Goal: Task Accomplishment & Management: Complete application form

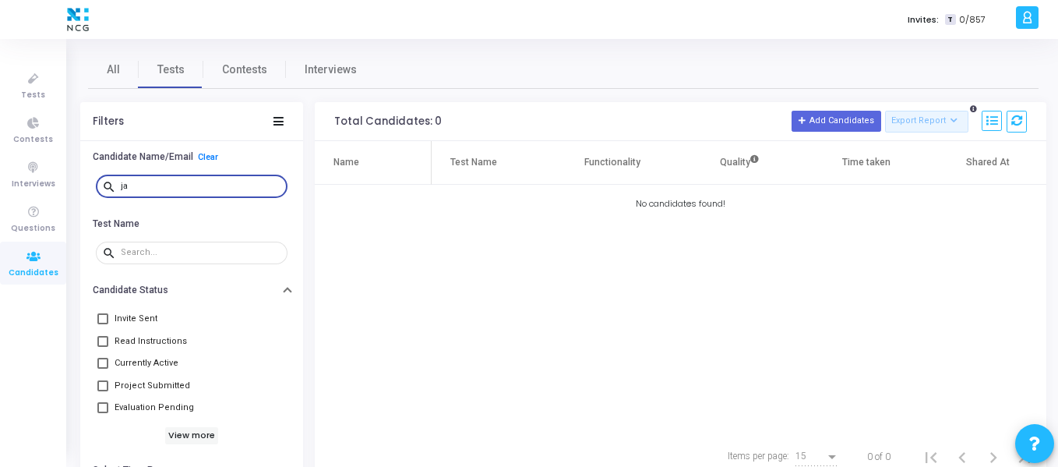
type input "j"
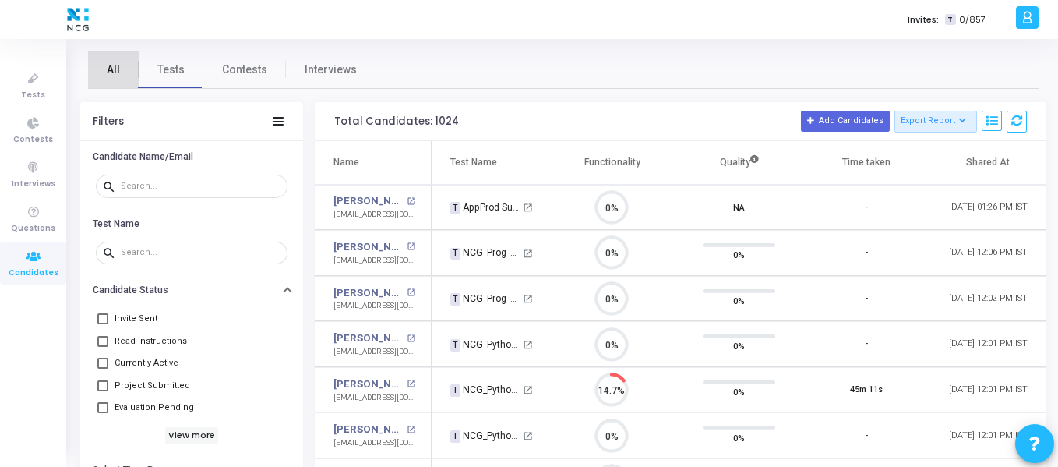
click at [110, 71] on span "All" at bounding box center [113, 70] width 13 height 16
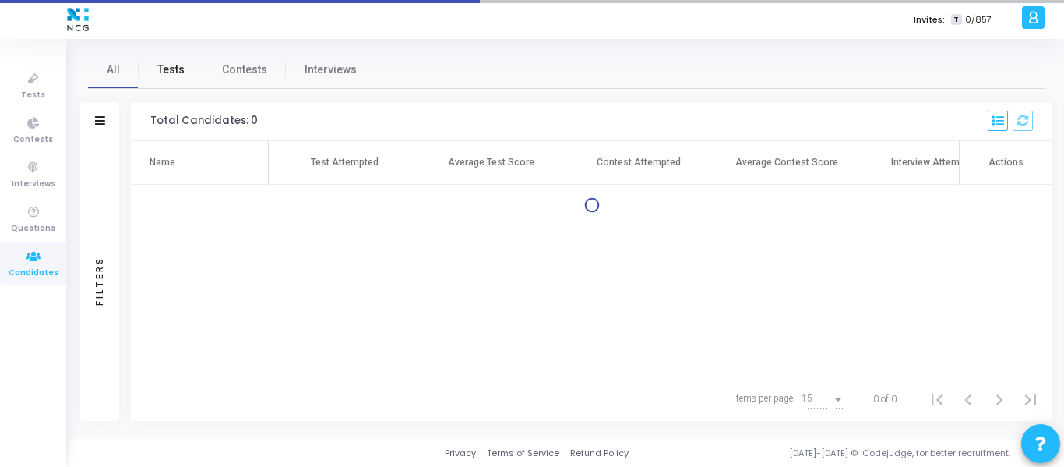
click at [161, 73] on span "Tests" at bounding box center [170, 70] width 27 height 16
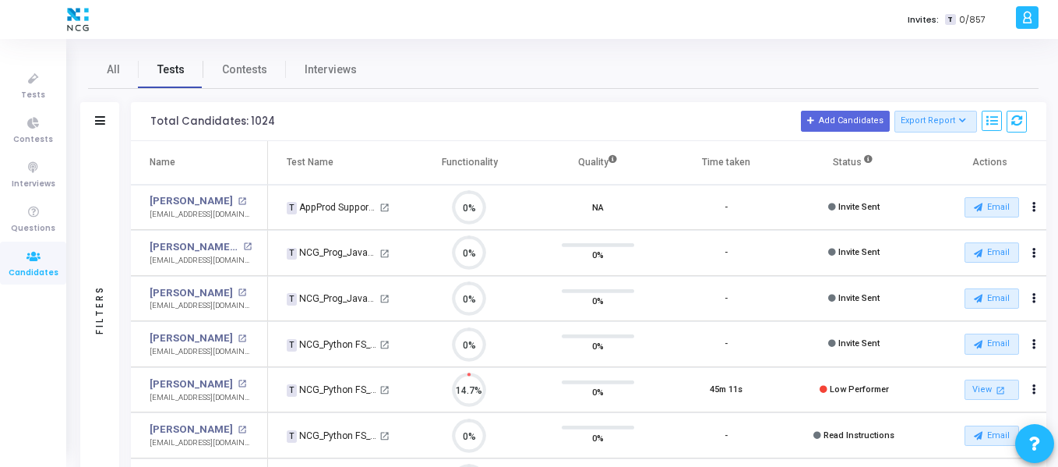
scroll to position [33, 40]
click at [96, 129] on div "Filters" at bounding box center [99, 121] width 39 height 39
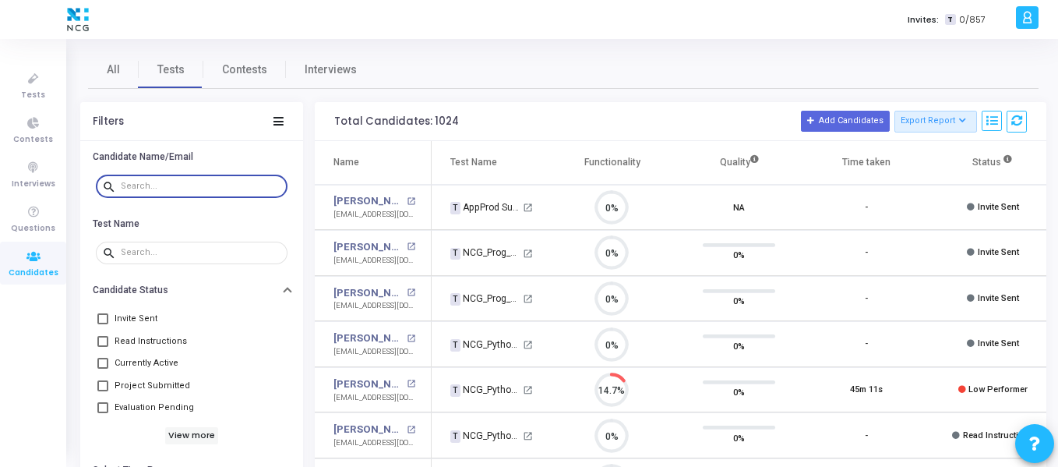
click at [179, 185] on input "text" at bounding box center [201, 186] width 160 height 9
paste input "[PERSON_NAME][EMAIL_ADDRESS][DOMAIN_NAME]"
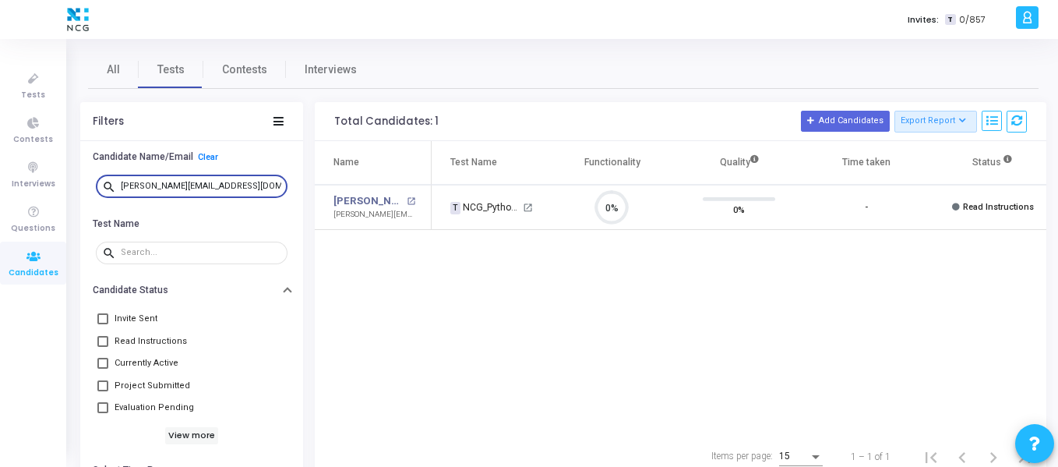
type input "[PERSON_NAME][EMAIL_ADDRESS][DOMAIN_NAME]"
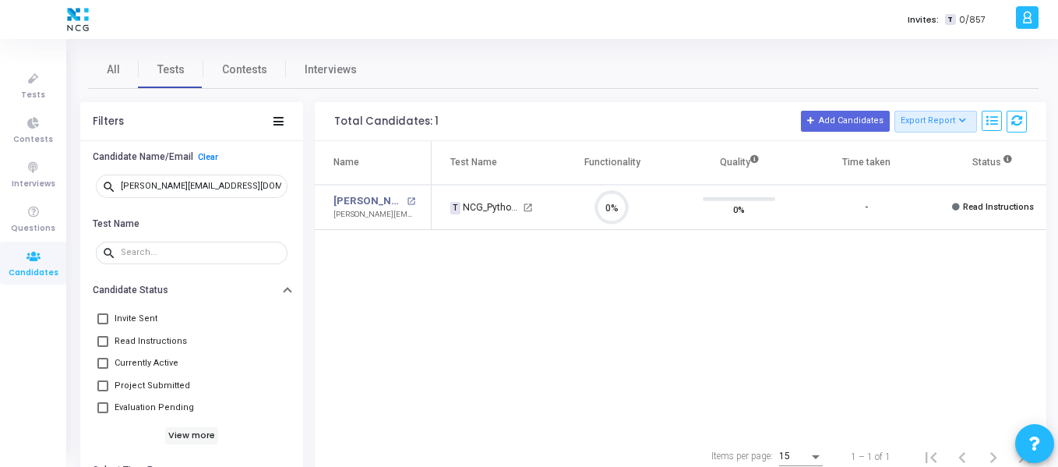
click at [932, 446] on div "Items per page: 15 1 – 1 of 1" at bounding box center [680, 457] width 731 height 44
click at [881, 435] on div "Items per page: 15 1 – 1 of 1" at bounding box center [680, 457] width 731 height 44
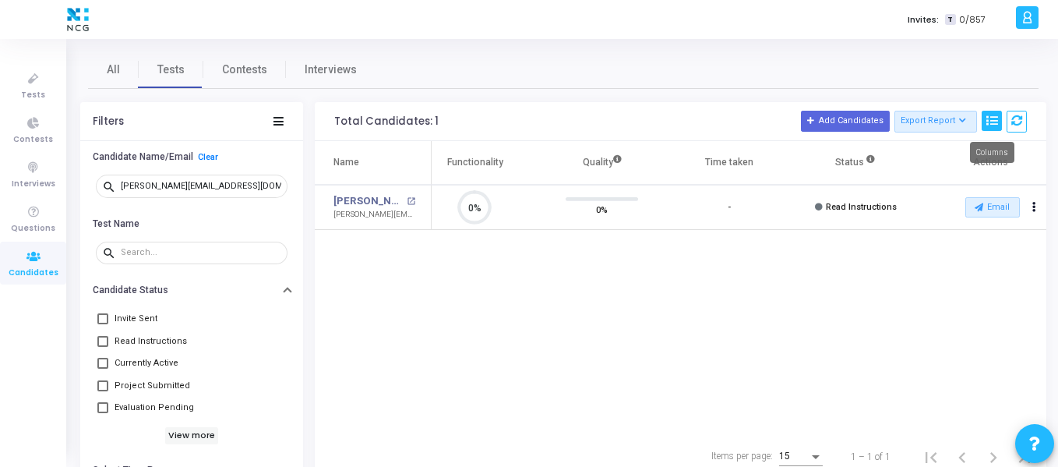
click at [992, 120] on icon at bounding box center [991, 120] width 11 height 11
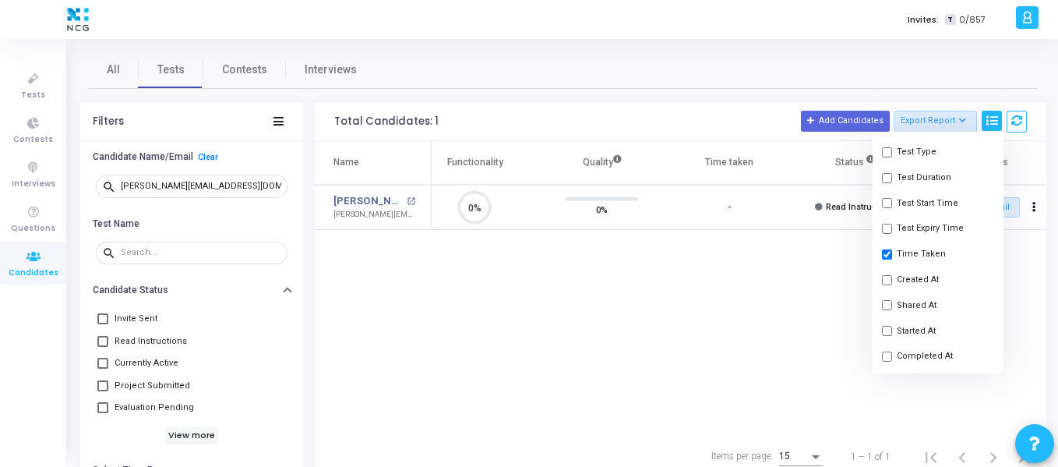
click at [911, 308] on button "Shared At" at bounding box center [937, 305] width 131 height 26
checkbox input "true"
click at [820, 295] on div "Name Test Name Functionality Quality Time taken Shared At Status Actions [PERSO…" at bounding box center [680, 288] width 731 height 294
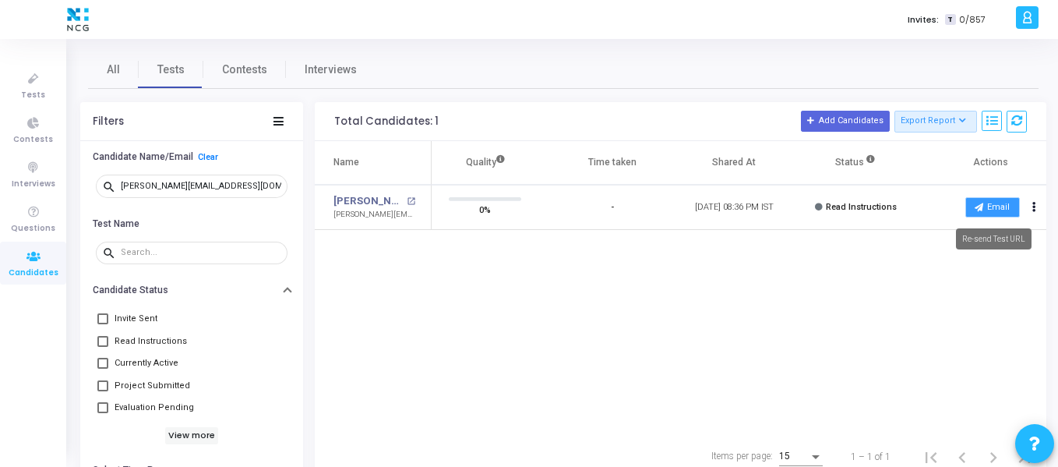
click at [1012, 210] on button "Email" at bounding box center [992, 207] width 55 height 20
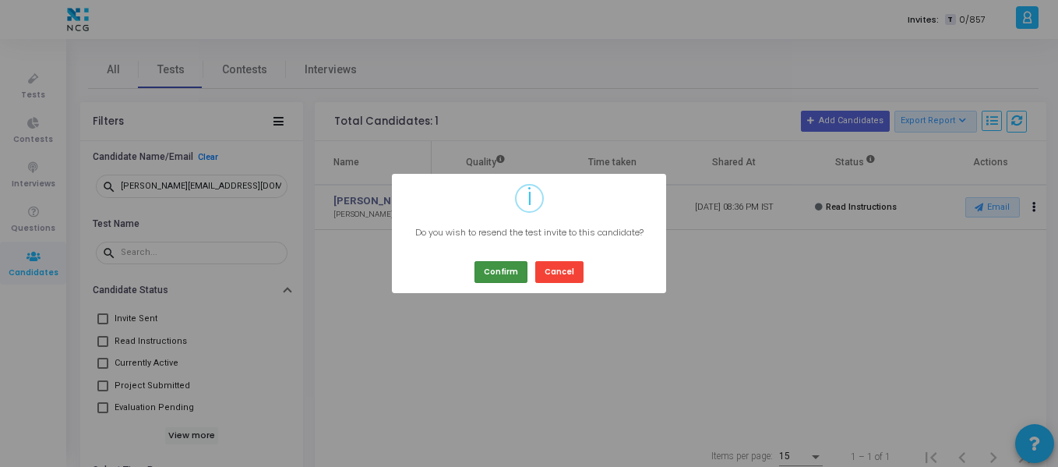
click at [501, 280] on button "Confirm" at bounding box center [500, 271] width 53 height 21
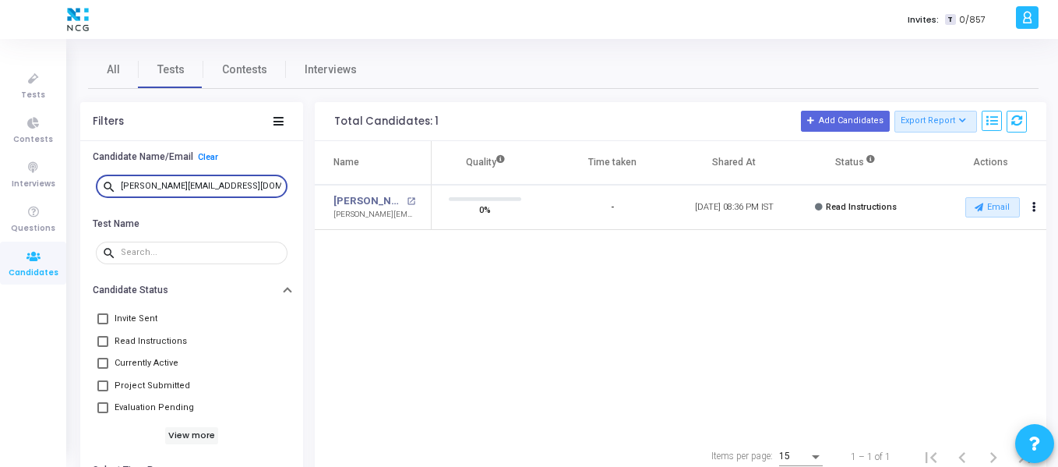
drag, startPoint x: 252, startPoint y: 182, endPoint x: 111, endPoint y: 191, distance: 142.0
click at [111, 191] on div "search [PERSON_NAME][EMAIL_ADDRESS][DOMAIN_NAME]" at bounding box center [192, 185] width 192 height 25
paste input "amrendra950"
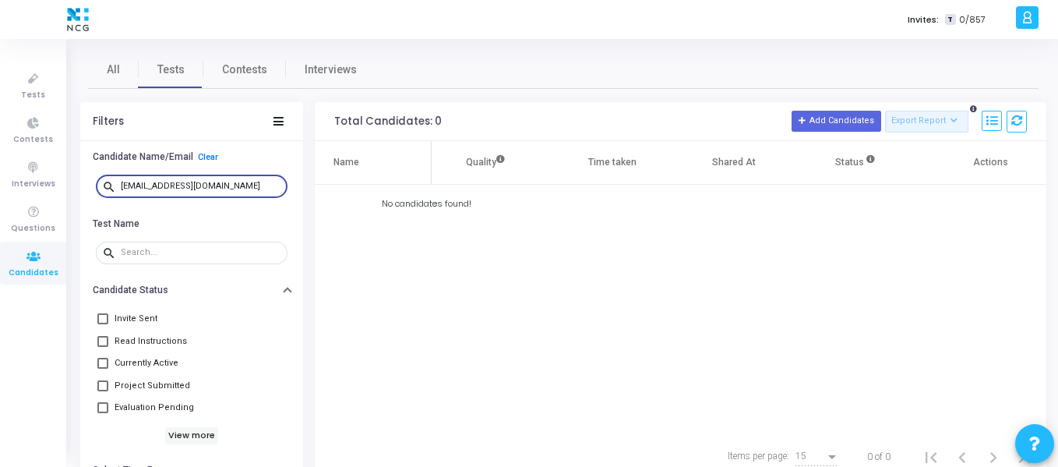
drag, startPoint x: 234, startPoint y: 183, endPoint x: 115, endPoint y: 174, distance: 119.6
click at [115, 174] on div "search [EMAIL_ADDRESS][DOMAIN_NAME]" at bounding box center [192, 185] width 192 height 25
paste input "[EMAIL_ADDRESS]"
drag, startPoint x: 229, startPoint y: 182, endPoint x: 113, endPoint y: 191, distance: 116.4
click at [113, 191] on div "search [EMAIL_ADDRESS][DOMAIN_NAME]" at bounding box center [192, 185] width 192 height 25
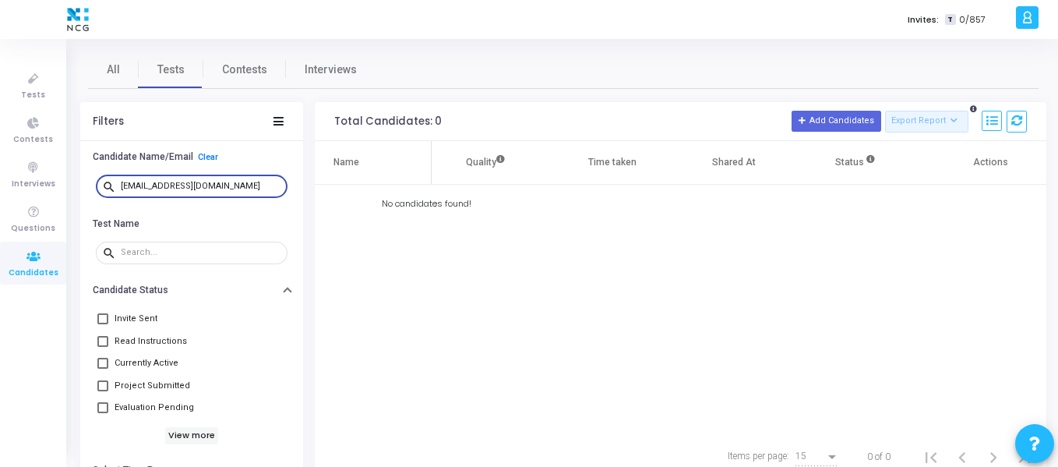
paste input "[EMAIL_ADDRESS]"
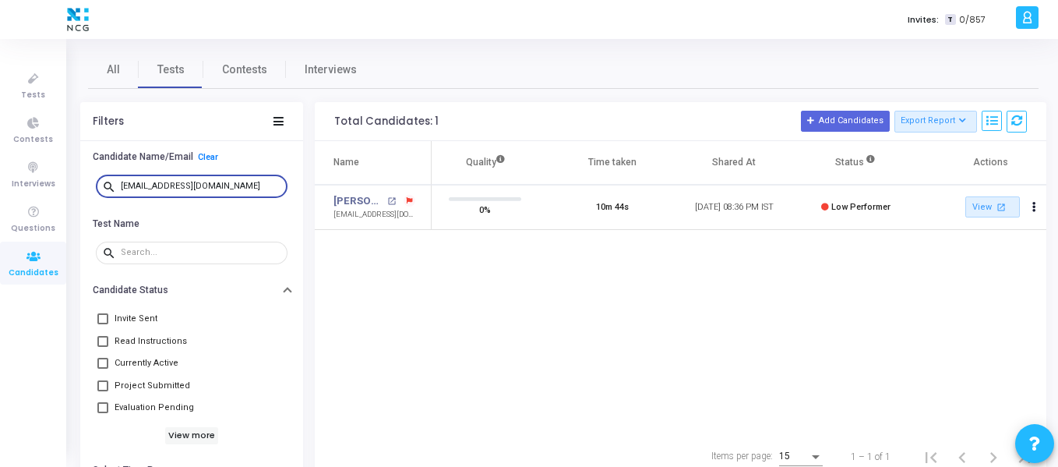
scroll to position [33, 40]
drag, startPoint x: 266, startPoint y: 190, endPoint x: 120, endPoint y: 192, distance: 145.7
click at [120, 192] on div "search [EMAIL_ADDRESS][DOMAIN_NAME]" at bounding box center [192, 185] width 192 height 25
paste input "[PERSON_NAME].tat"
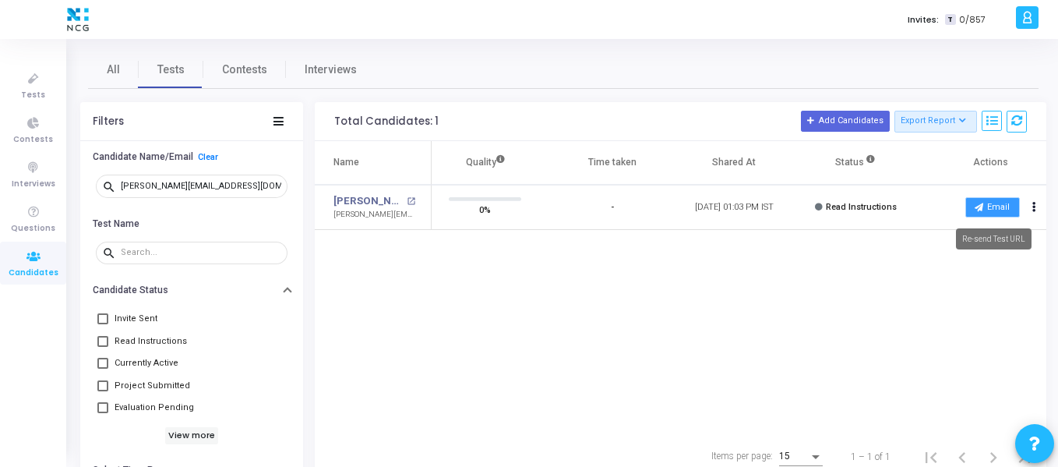
click at [984, 205] on button "Email" at bounding box center [992, 207] width 55 height 20
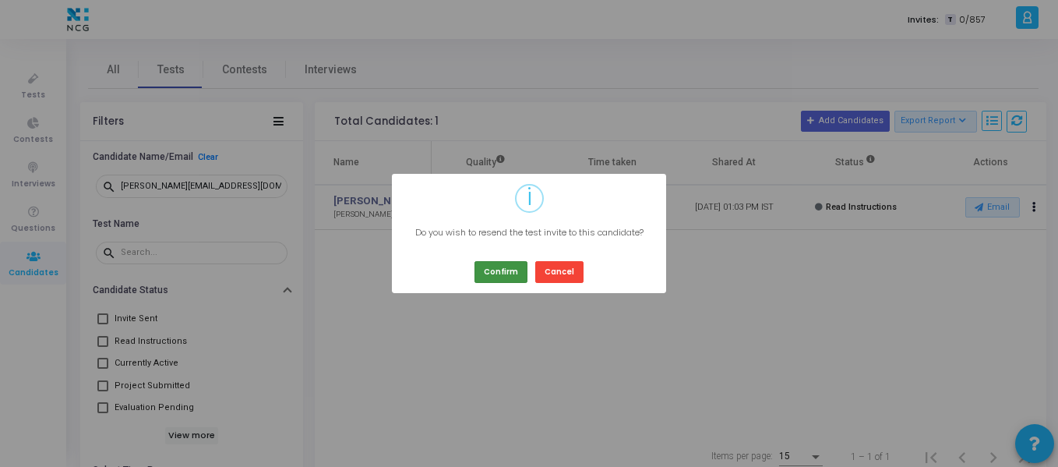
click at [510, 269] on button "Confirm" at bounding box center [500, 271] width 53 height 21
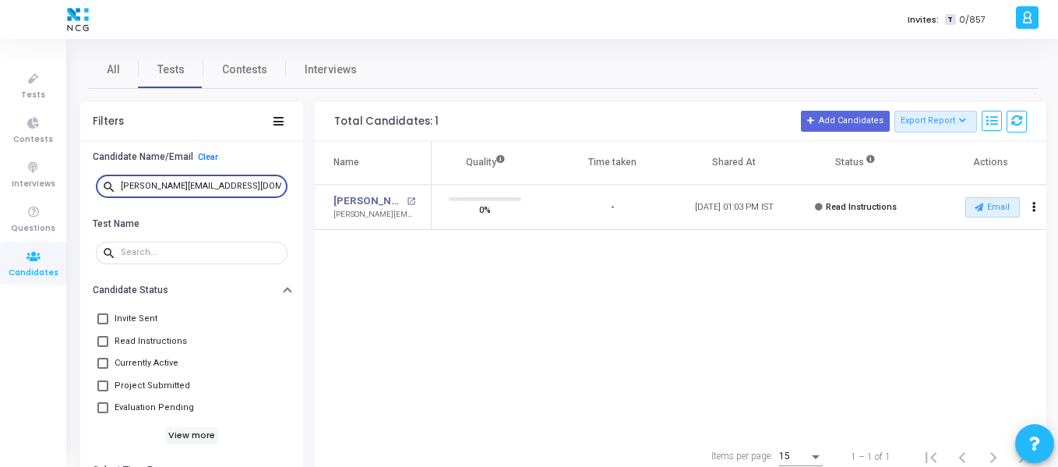
drag, startPoint x: 215, startPoint y: 184, endPoint x: 91, endPoint y: 185, distance: 123.9
click at [91, 185] on div "search [PERSON_NAME][EMAIL_ADDRESS][DOMAIN_NAME]" at bounding box center [191, 186] width 223 height 35
paste input "ramsse456"
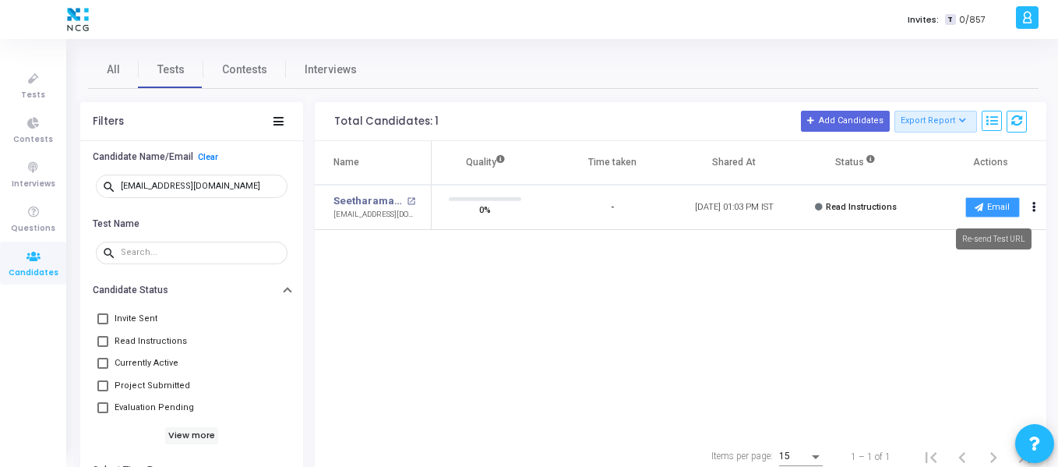
click at [995, 201] on button "Email" at bounding box center [992, 207] width 55 height 20
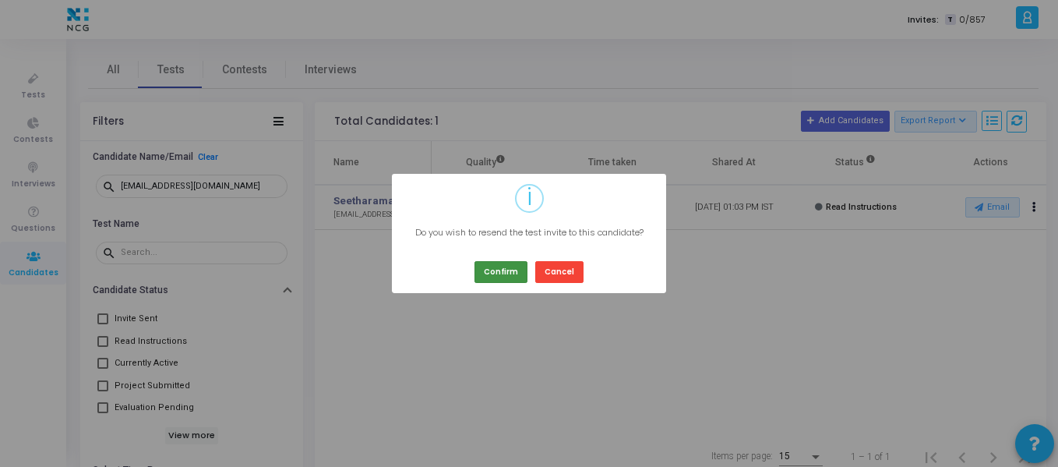
click at [511, 268] on button "Confirm" at bounding box center [500, 271] width 53 height 21
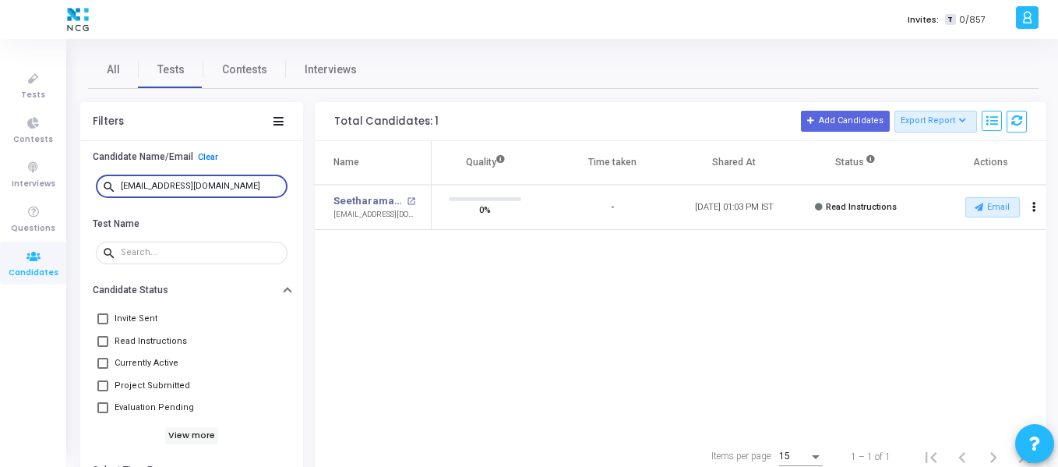
drag, startPoint x: 223, startPoint y: 185, endPoint x: 92, endPoint y: 175, distance: 131.3
click at [92, 175] on div "search [EMAIL_ADDRESS][DOMAIN_NAME]" at bounding box center [191, 186] width 199 height 35
paste input "jagrutimhatre510"
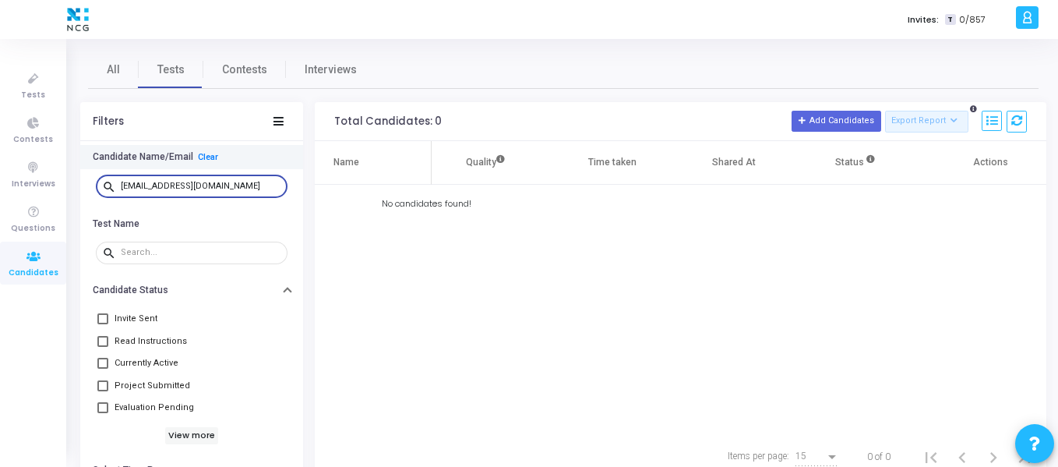
drag, startPoint x: 237, startPoint y: 183, endPoint x: 102, endPoint y: 167, distance: 135.7
click at [102, 167] on div "Candidate Name/Email Clear search [EMAIL_ADDRESS][DOMAIN_NAME]" at bounding box center [191, 178] width 223 height 66
paste input "satheeshg264"
type input "[EMAIL_ADDRESS][DOMAIN_NAME]"
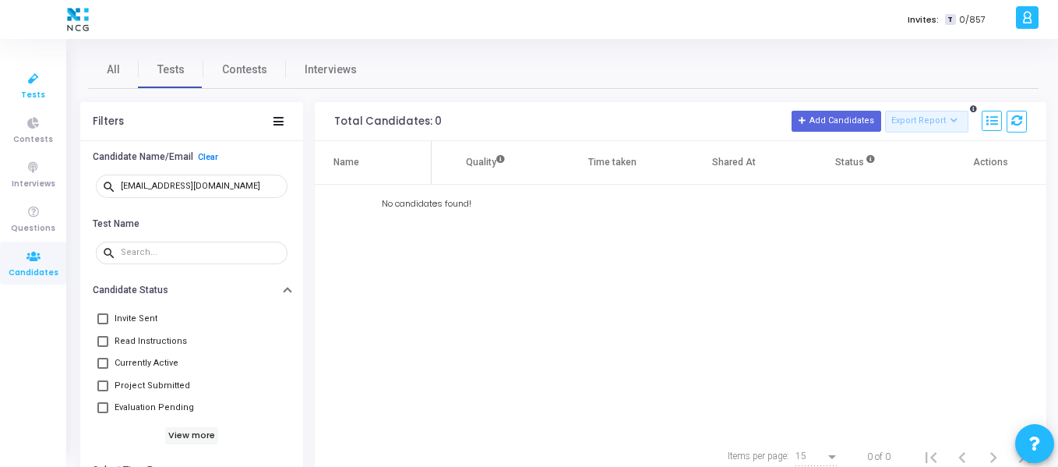
click at [34, 98] on span "Tests" at bounding box center [33, 95] width 24 height 13
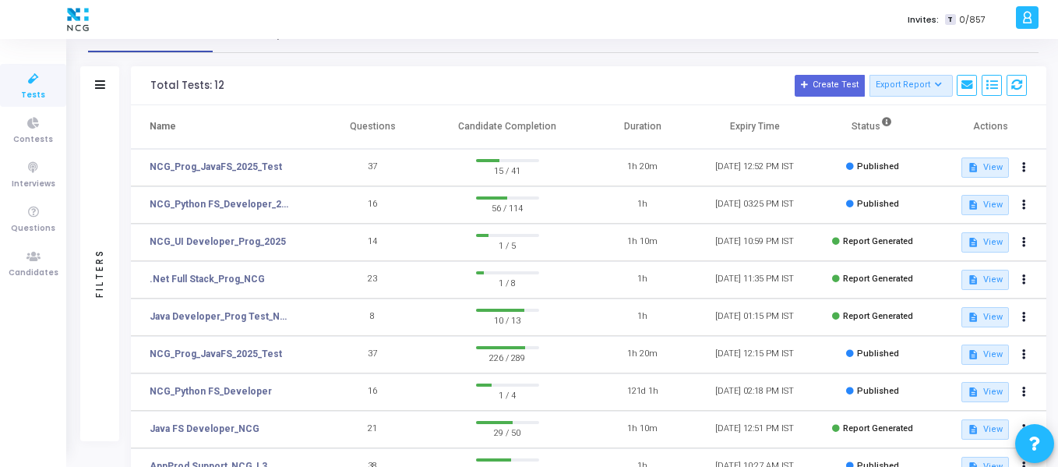
scroll to position [33, 0]
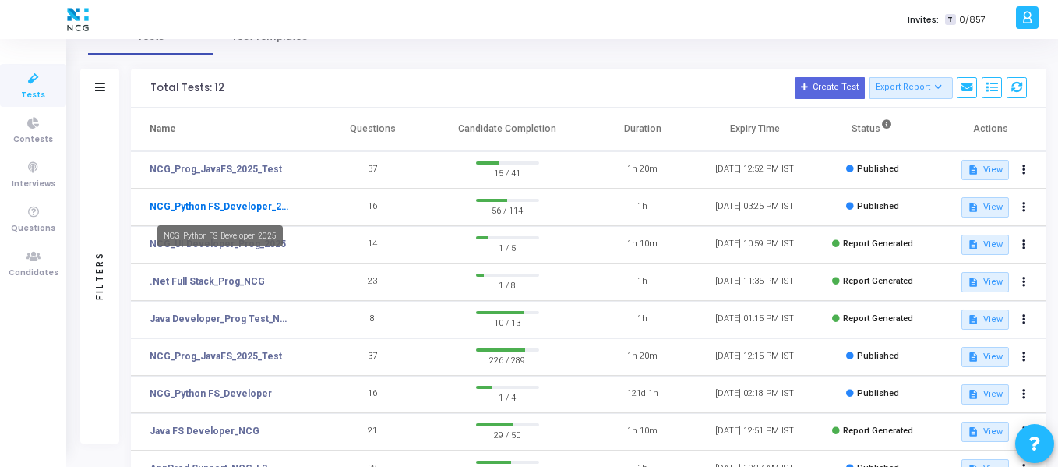
click at [269, 210] on link "NCG_Python FS_Developer_2025" at bounding box center [221, 206] width 143 height 14
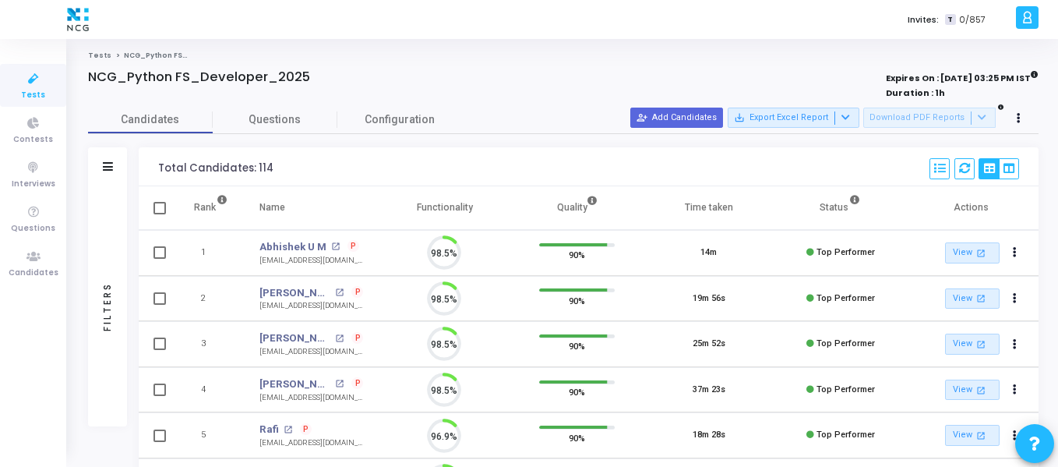
scroll to position [33, 40]
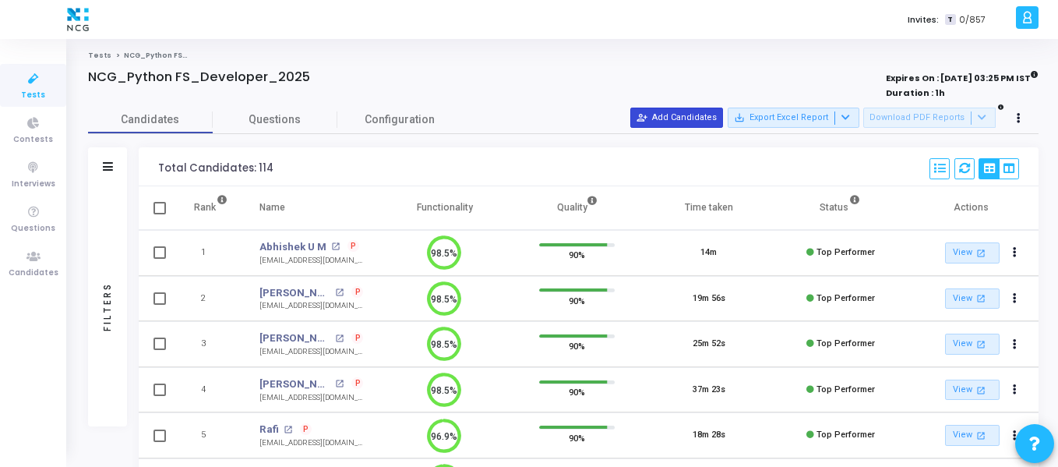
click at [706, 111] on button "person_add_alt Add Candidates" at bounding box center [676, 118] width 93 height 20
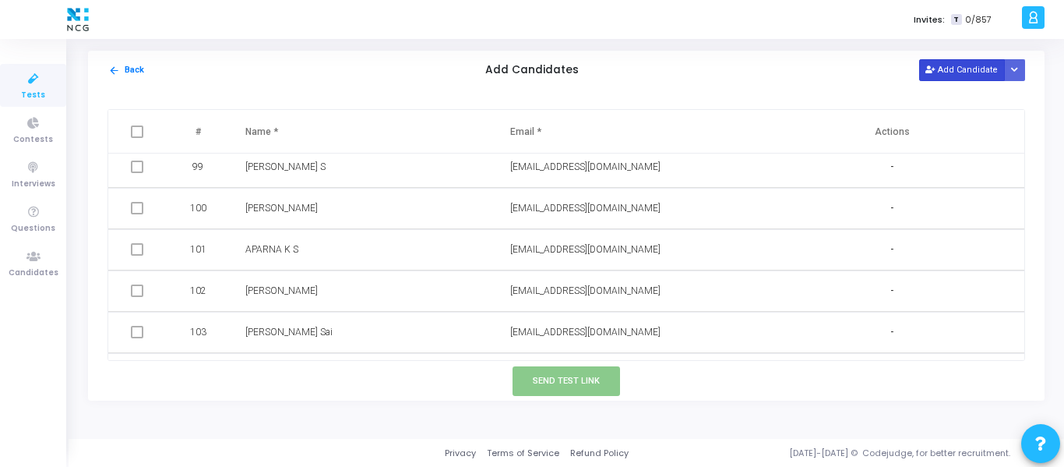
click at [967, 72] on button "Add Candidate" at bounding box center [962, 69] width 86 height 21
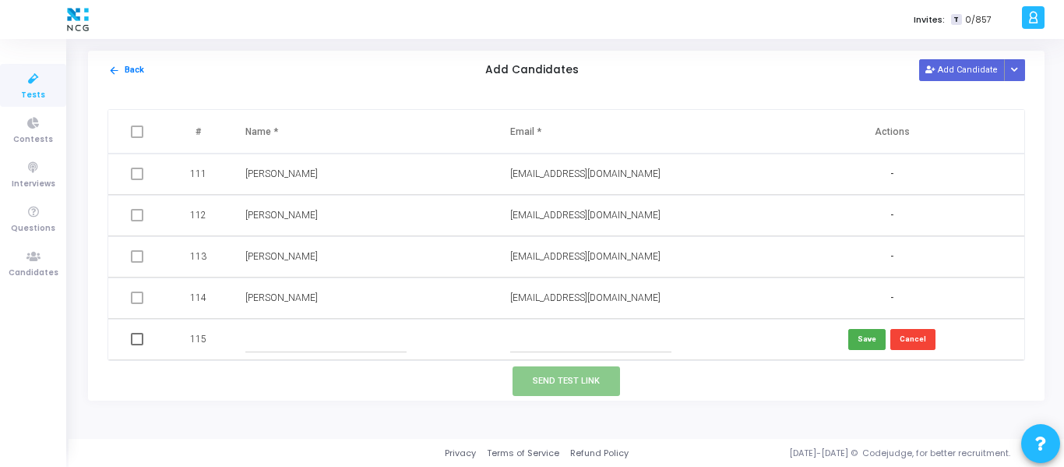
click at [277, 345] on input "text" at bounding box center [325, 339] width 161 height 26
paste input "[PERSON_NAME]"
type input "[PERSON_NAME]"
click at [556, 333] on input "text" at bounding box center [590, 339] width 161 height 26
paste input "[EMAIL_ADDRESS][DOMAIN_NAME]"
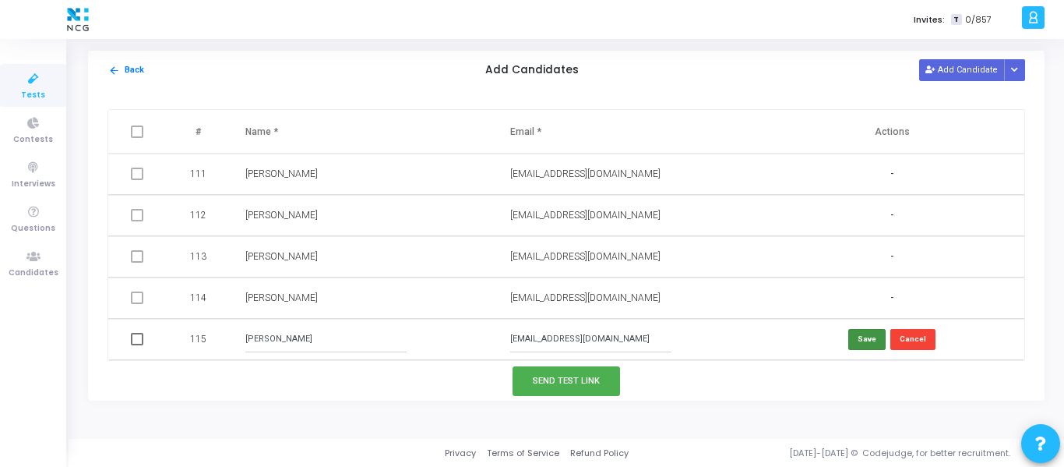
type input "[EMAIL_ADDRESS][DOMAIN_NAME]"
click at [865, 342] on button "Save" at bounding box center [866, 339] width 37 height 21
click at [946, 75] on button "Add Candidate" at bounding box center [962, 69] width 86 height 21
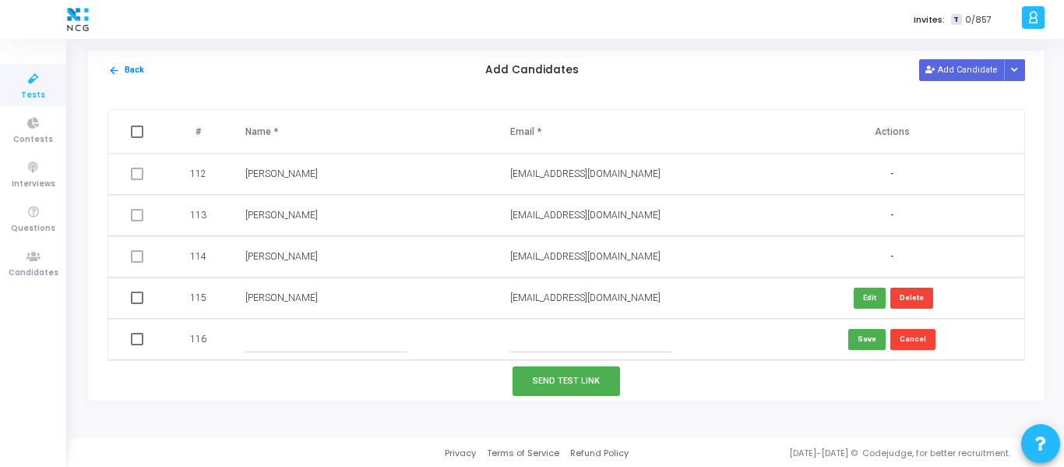
click at [319, 338] on input "text" at bounding box center [325, 339] width 161 height 26
paste input "[PERSON_NAME]"
type input "[PERSON_NAME]"
click at [563, 335] on input "text" at bounding box center [590, 339] width 161 height 26
paste input "[EMAIL_ADDRESS][DOMAIN_NAME]"
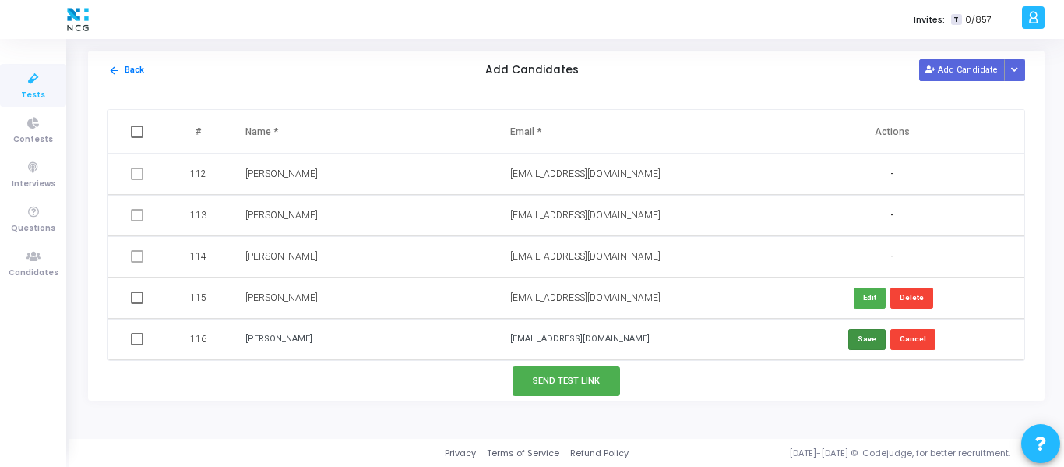
type input "[EMAIL_ADDRESS][DOMAIN_NAME]"
click at [855, 339] on button "Save" at bounding box center [866, 339] width 37 height 21
click at [965, 72] on button "Add Candidate" at bounding box center [962, 69] width 86 height 21
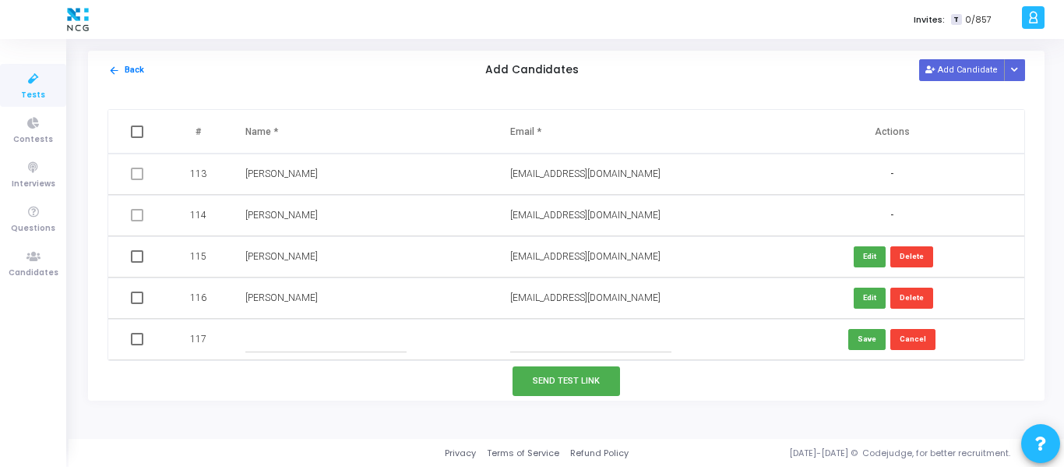
click at [299, 350] on input "text" at bounding box center [325, 339] width 161 height 26
paste input "[PERSON_NAME] [PERSON_NAME]"
type input "[PERSON_NAME] [PERSON_NAME]"
click at [576, 333] on input "text" at bounding box center [590, 339] width 161 height 26
paste input "[EMAIL_ADDRESS][DOMAIN_NAME]"
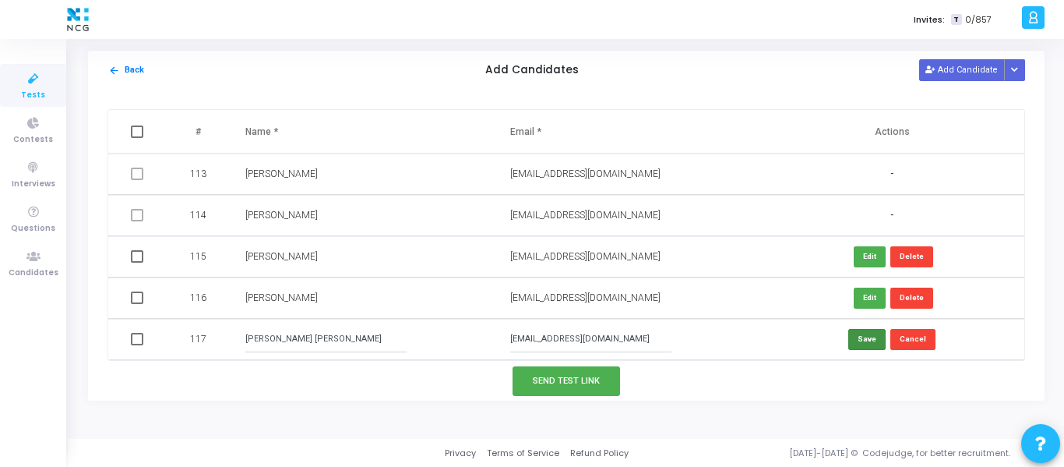
type input "[EMAIL_ADDRESS][DOMAIN_NAME]"
click at [865, 345] on button "Save" at bounding box center [866, 339] width 37 height 21
click at [933, 75] on button "Add Candidate" at bounding box center [962, 69] width 86 height 21
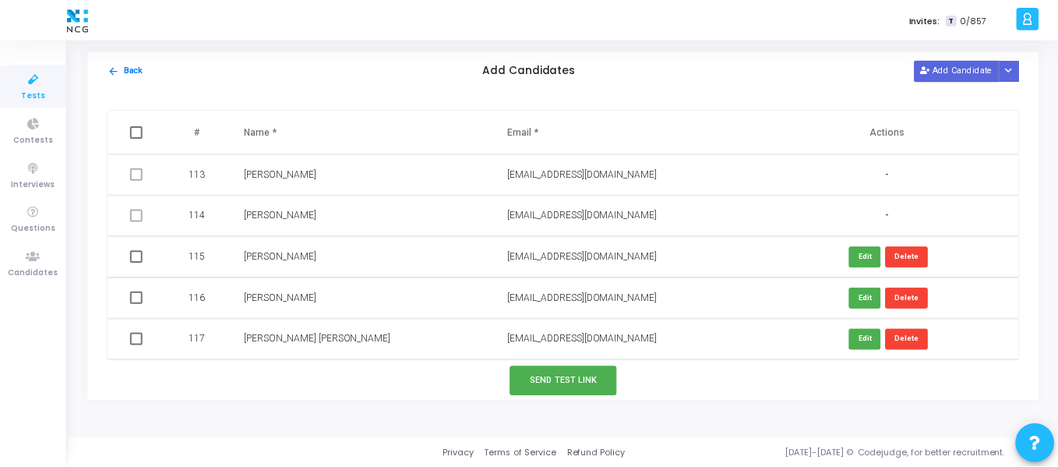
scroll to position [4665, 0]
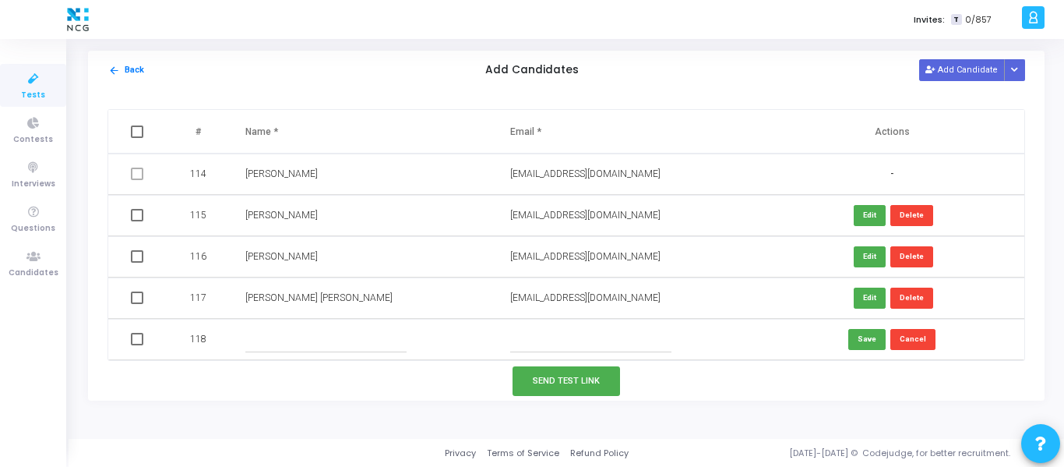
click at [375, 340] on input "text" at bounding box center [325, 339] width 161 height 26
paste input "[PERSON_NAME]"
click at [375, 340] on input "[PERSON_NAME]" at bounding box center [325, 339] width 161 height 26
type input "[PERSON_NAME]"
click at [576, 338] on input "text" at bounding box center [590, 339] width 161 height 26
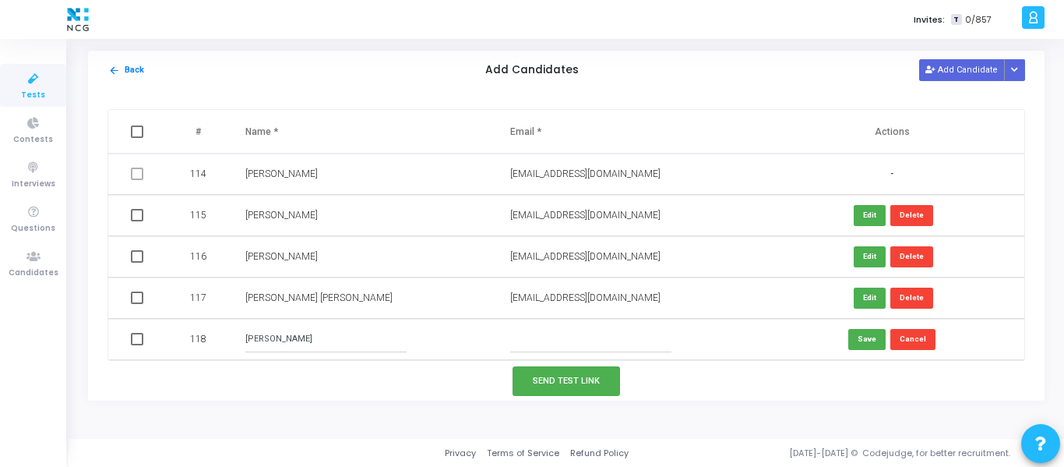
paste input "[EMAIL_ADDRESS][DOMAIN_NAME]"
type input "[EMAIL_ADDRESS][DOMAIN_NAME]"
click at [862, 349] on button "Save" at bounding box center [866, 339] width 37 height 21
click at [136, 215] on span at bounding box center [137, 215] width 12 height 12
click at [136, 221] on input "checkbox" at bounding box center [136, 221] width 1 height 1
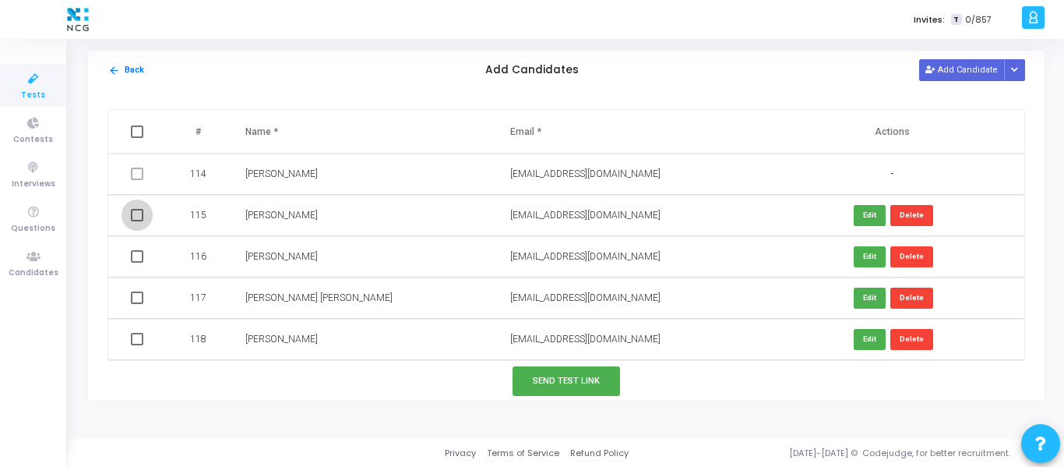
checkbox input "true"
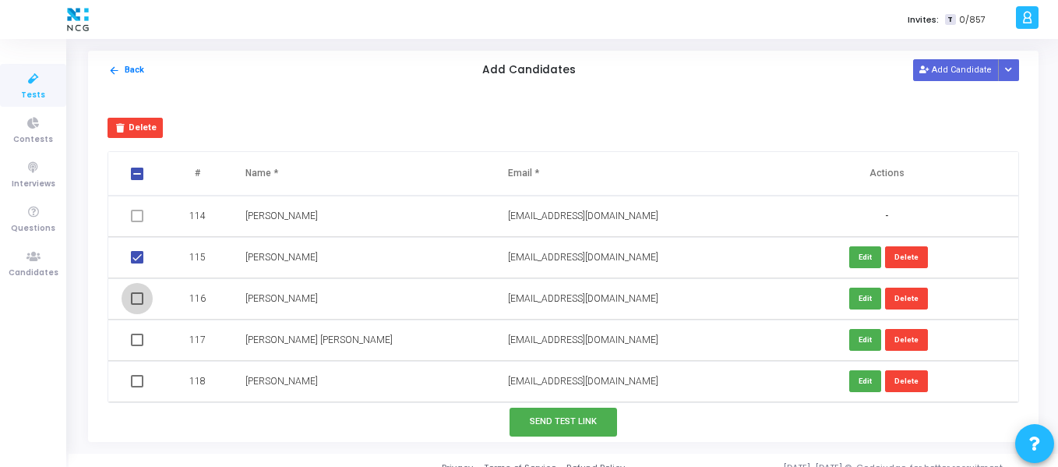
click at [136, 298] on span at bounding box center [137, 298] width 12 height 12
click at [136, 305] on input "checkbox" at bounding box center [136, 305] width 1 height 1
checkbox input "true"
click at [140, 348] on td at bounding box center [138, 339] width 61 height 41
click at [139, 343] on span at bounding box center [137, 339] width 12 height 12
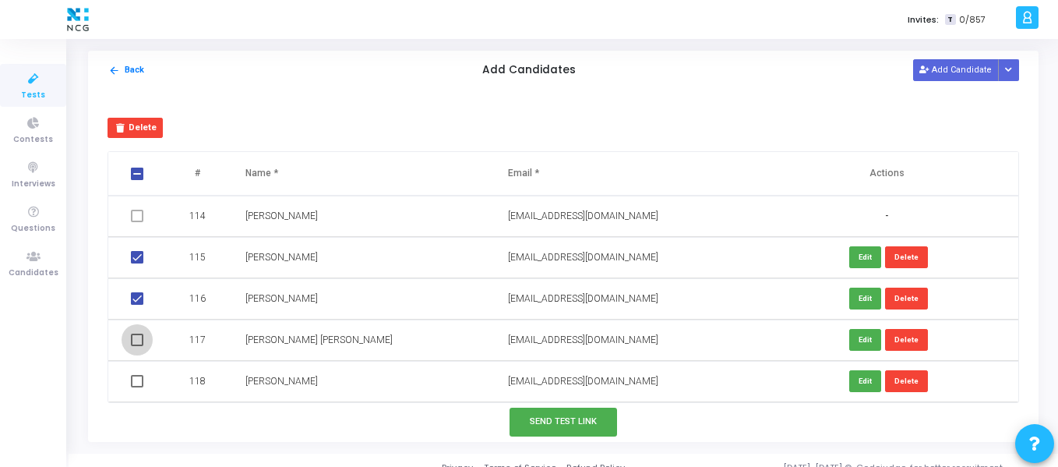
click at [137, 346] on input "checkbox" at bounding box center [136, 346] width 1 height 1
checkbox input "true"
click at [139, 385] on span at bounding box center [137, 381] width 12 height 12
click at [137, 387] on input "checkbox" at bounding box center [136, 387] width 1 height 1
checkbox input "true"
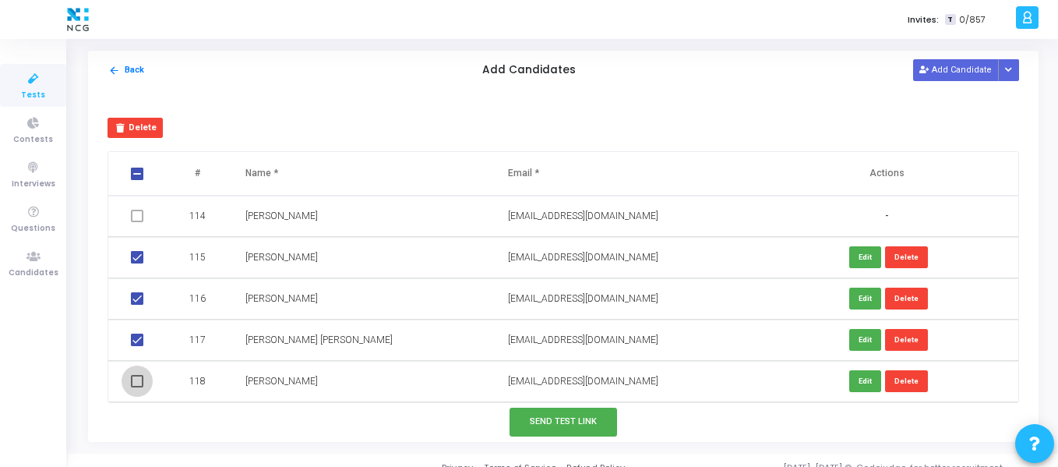
checkbox input "true"
click at [534, 415] on button "Send Test Link" at bounding box center [563, 421] width 108 height 29
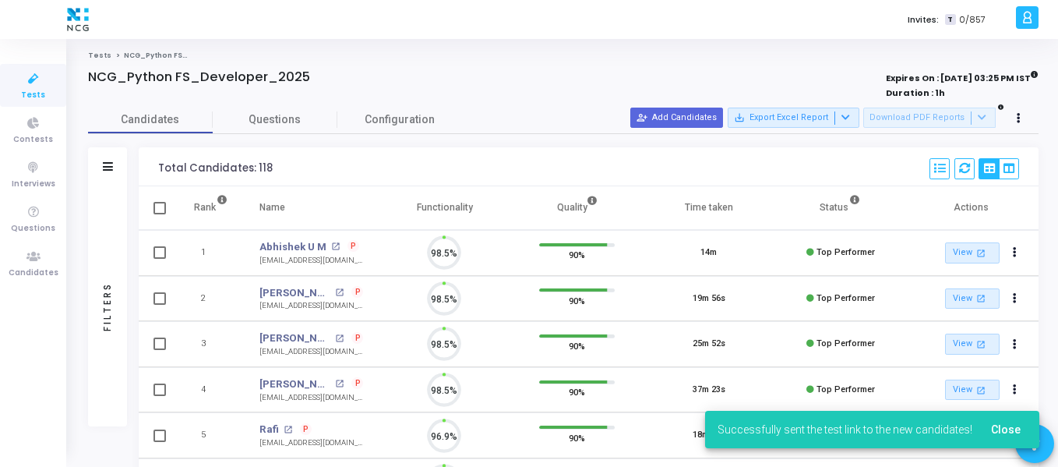
scroll to position [33, 40]
